Goal: Transaction & Acquisition: Purchase product/service

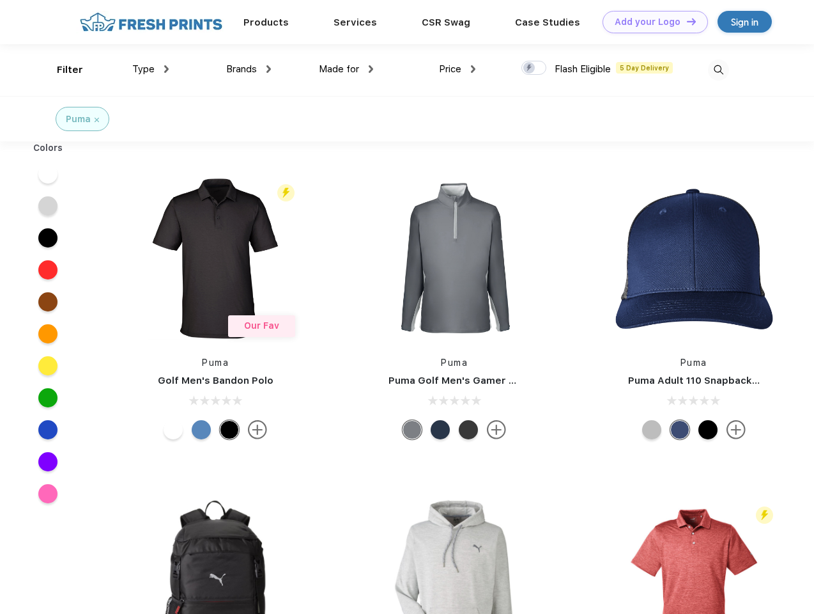
scroll to position [1, 0]
click at [651, 22] on link "Add your Logo Design Tool" at bounding box center [655, 22] width 105 height 22
click at [0, 0] on div "Design Tool" at bounding box center [0, 0] width 0 height 0
click at [686, 21] on link "Add your Logo Design Tool" at bounding box center [655, 22] width 105 height 22
click at [61, 70] on div "Filter" at bounding box center [70, 70] width 26 height 15
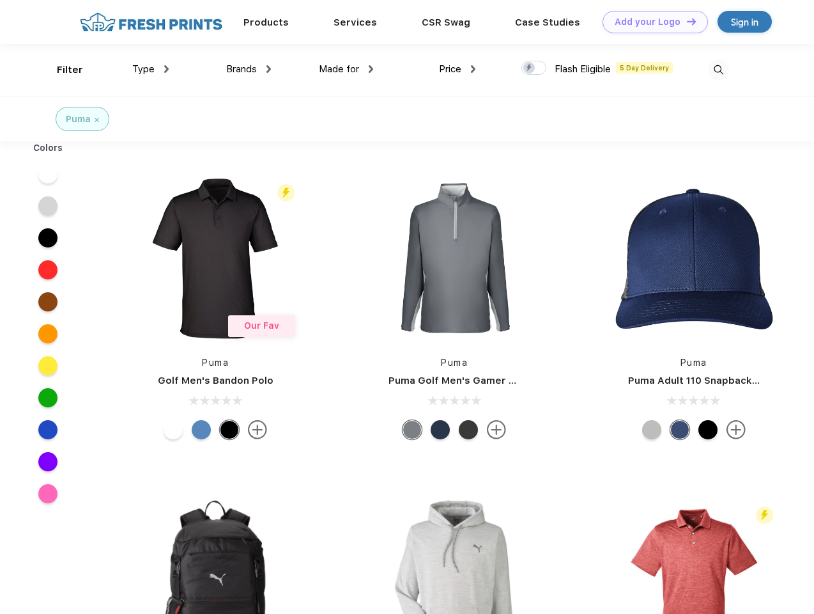
click at [151, 69] on span "Type" at bounding box center [143, 69] width 22 height 12
click at [249, 69] on span "Brands" at bounding box center [241, 69] width 31 height 12
click at [346, 69] on span "Made for" at bounding box center [339, 69] width 40 height 12
click at [458, 69] on span "Price" at bounding box center [450, 69] width 22 height 12
click at [534, 68] on div at bounding box center [534, 68] width 25 height 14
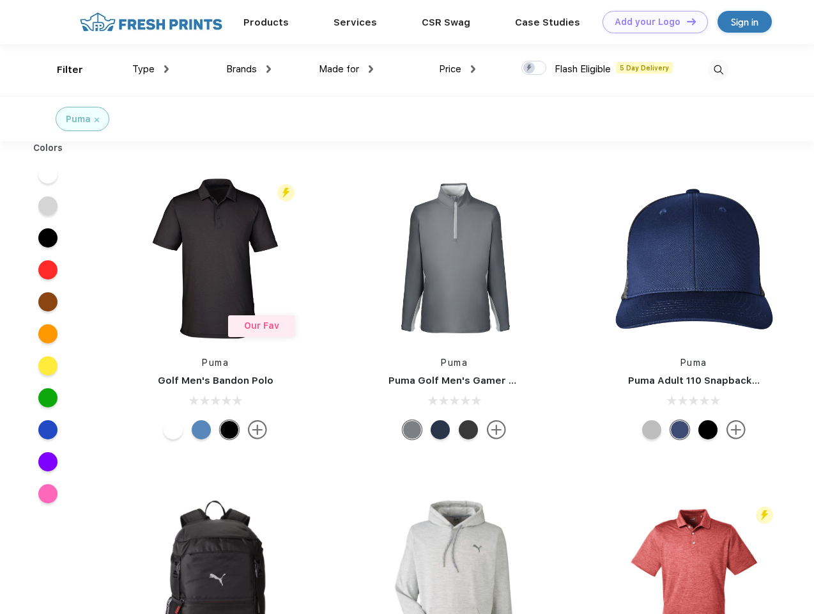
click at [530, 68] on input "checkbox" at bounding box center [526, 64] width 8 height 8
click at [719, 70] on img at bounding box center [718, 69] width 21 height 21
